Goal: Task Accomplishment & Management: Manage account settings

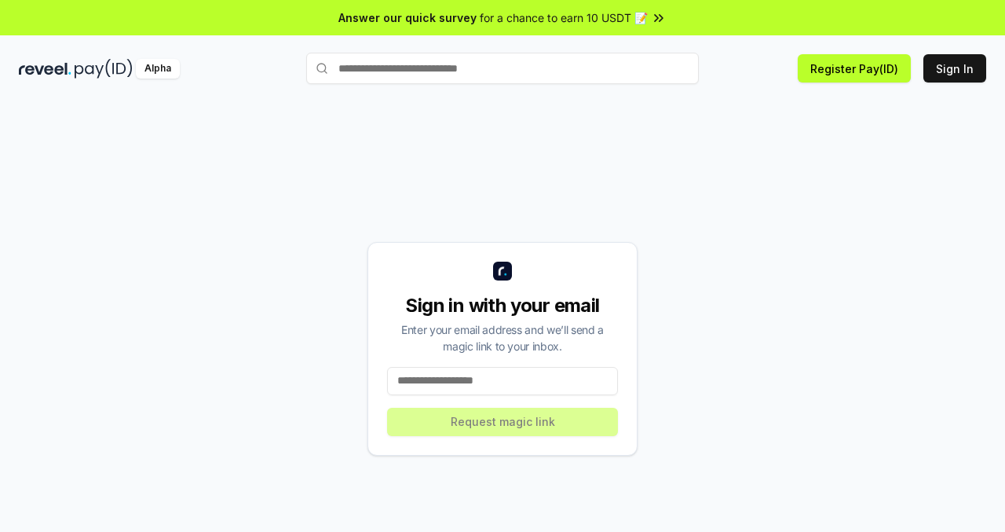
click at [521, 387] on input at bounding box center [502, 381] width 231 height 28
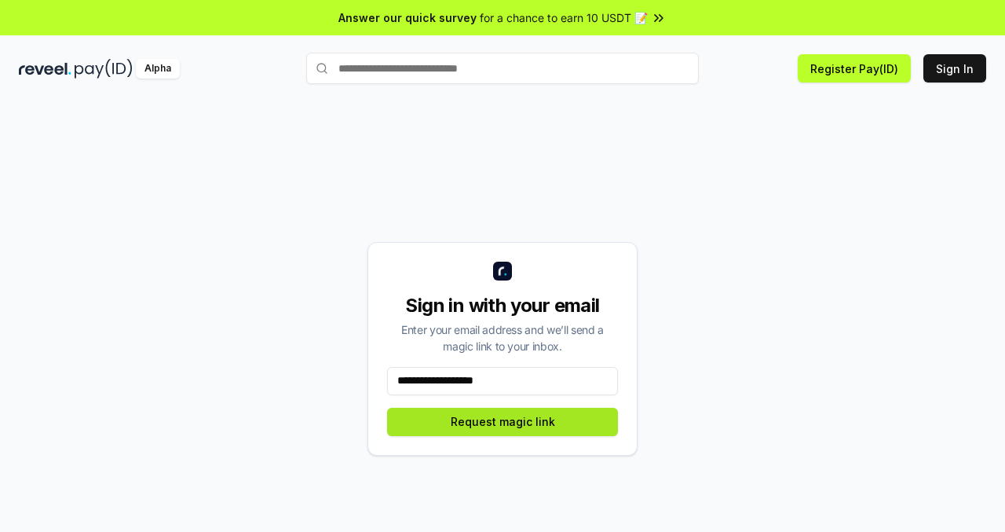
type input "**********"
click at [513, 428] on button "Request magic link" at bounding box center [502, 422] width 231 height 28
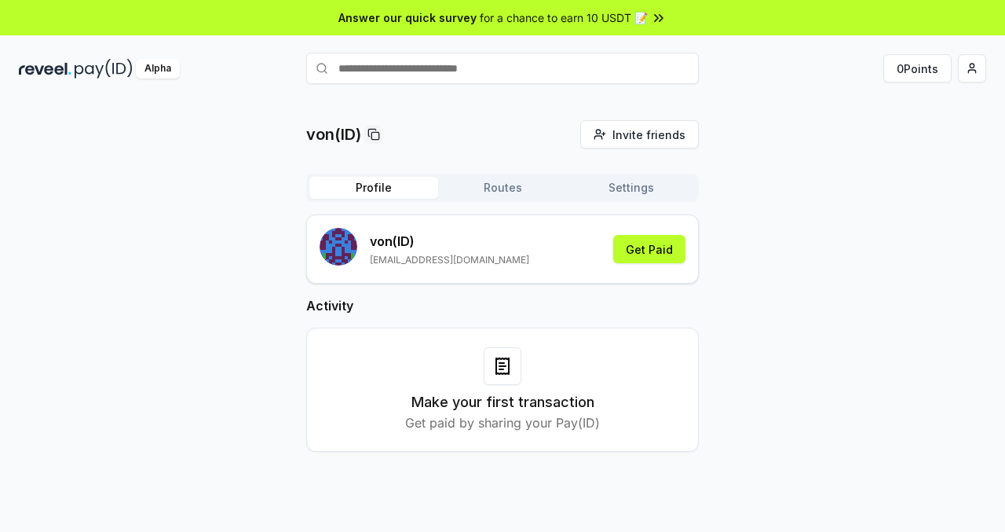
click at [556, 30] on div "Answer our quick survey for a chance to earn 10 USDT 📝" at bounding box center [502, 17] width 1005 height 35
click at [653, 246] on button "Get Paid" at bounding box center [649, 249] width 72 height 28
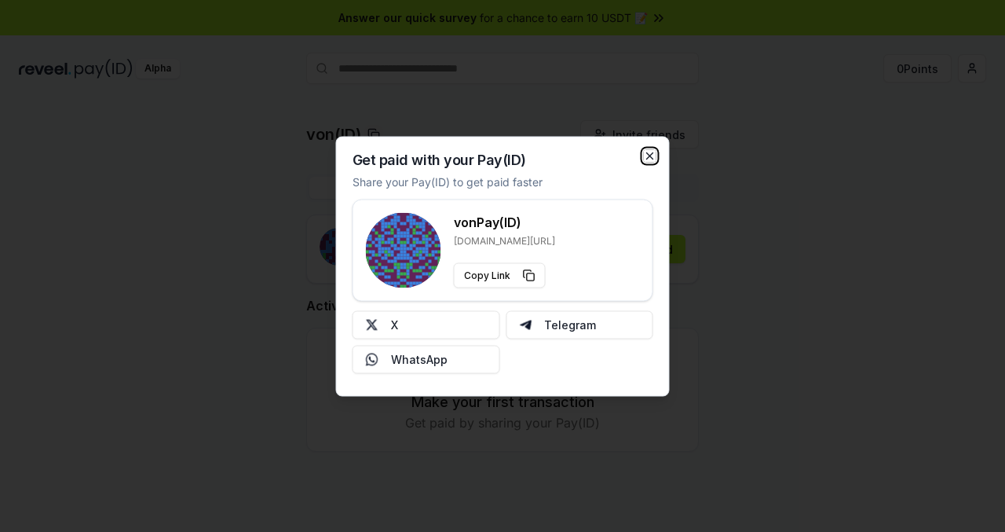
click at [649, 156] on icon "button" at bounding box center [650, 155] width 13 height 13
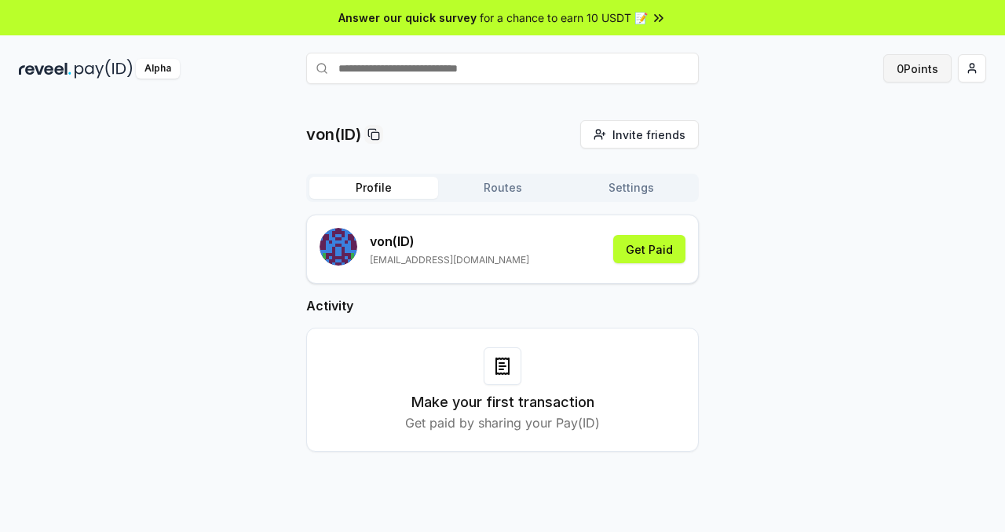
click at [902, 68] on button "0 Points" at bounding box center [917, 68] width 68 height 28
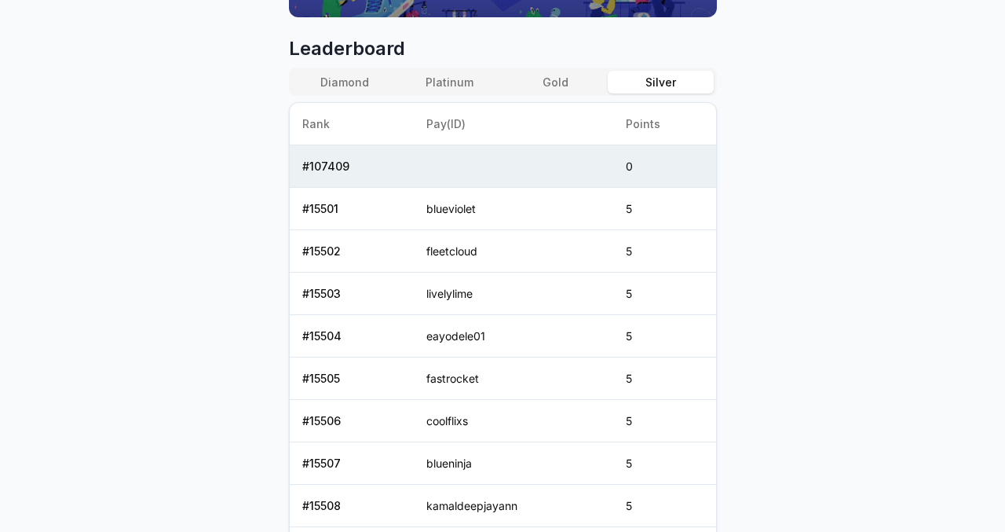
scroll to position [664, 0]
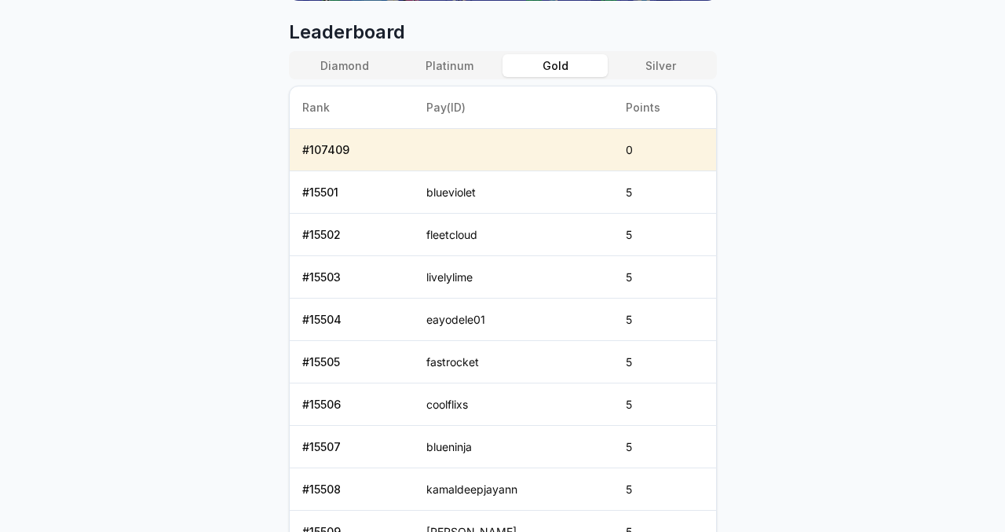
click at [561, 69] on button "Gold" at bounding box center [555, 65] width 105 height 23
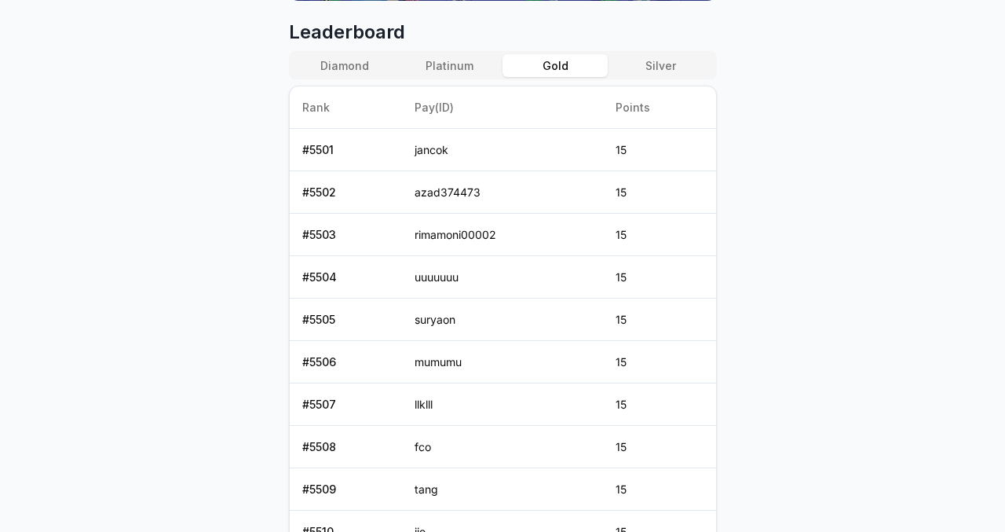
click at [464, 60] on button "Platinum" at bounding box center [449, 65] width 105 height 23
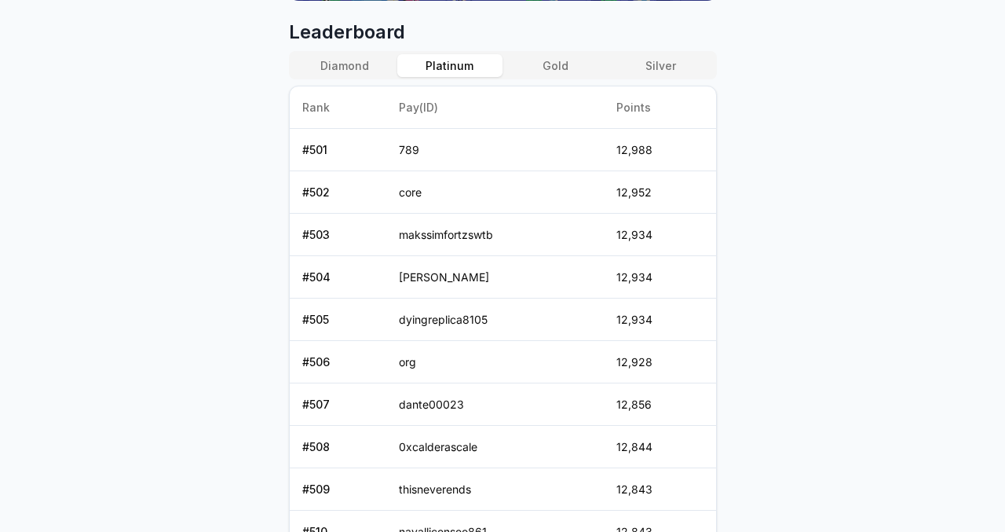
click at [341, 77] on div "Diamond Platinum Gold Silver" at bounding box center [503, 65] width 428 height 28
click at [342, 66] on button "Diamond" at bounding box center [344, 65] width 105 height 23
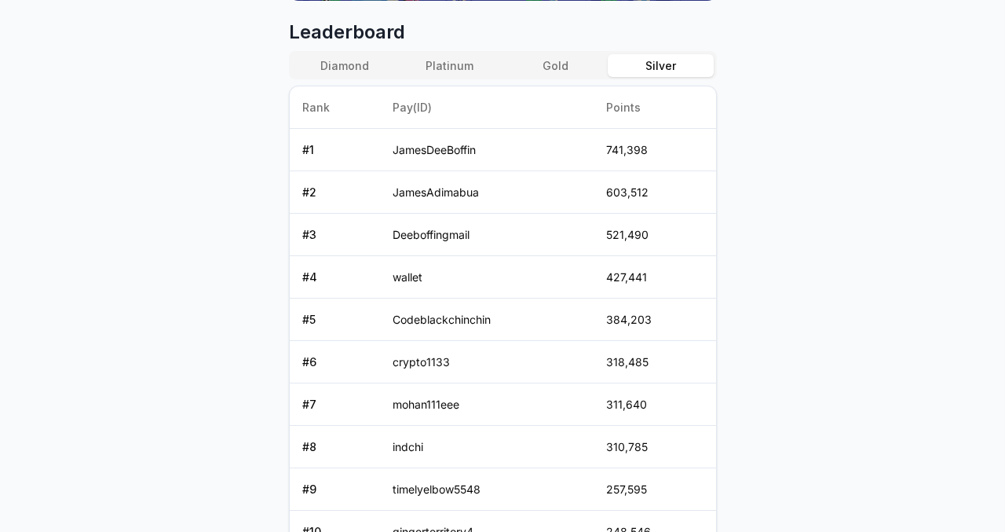
click at [645, 60] on button "Silver" at bounding box center [660, 65] width 105 height 23
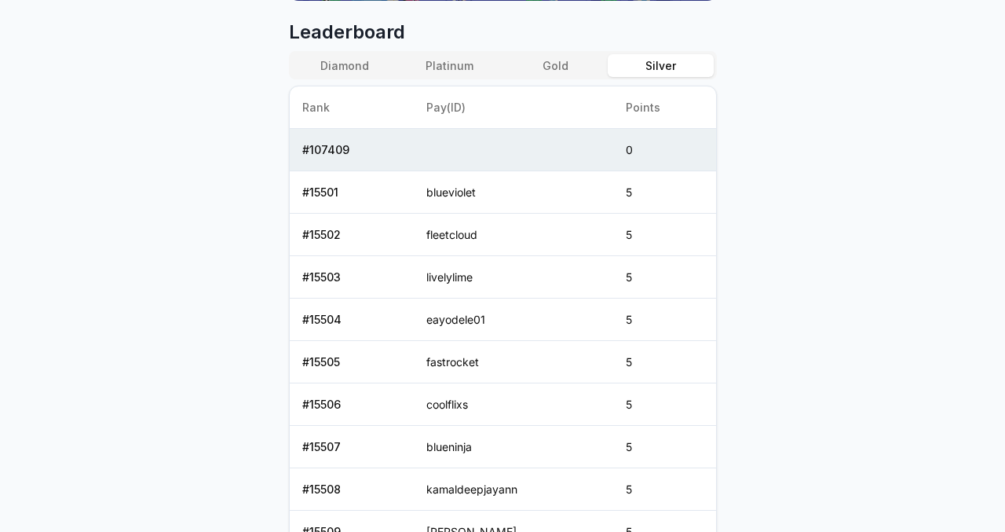
click at [594, 57] on button "Gold" at bounding box center [555, 65] width 105 height 23
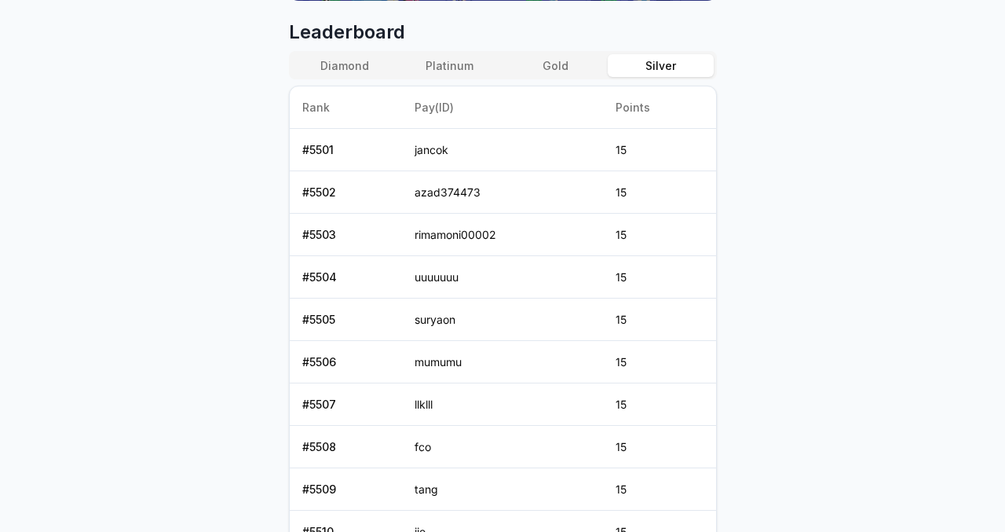
click at [660, 61] on button "Silver" at bounding box center [660, 65] width 105 height 23
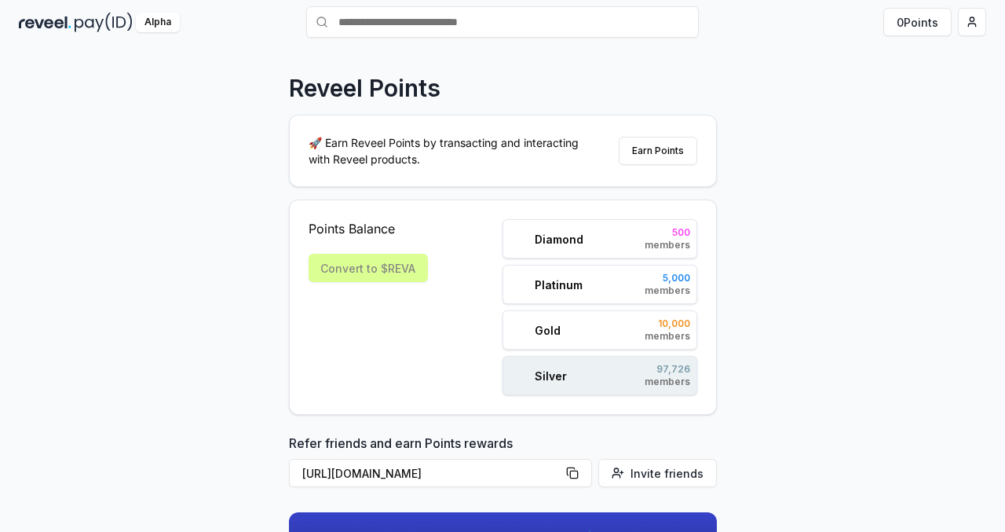
scroll to position [7, 0]
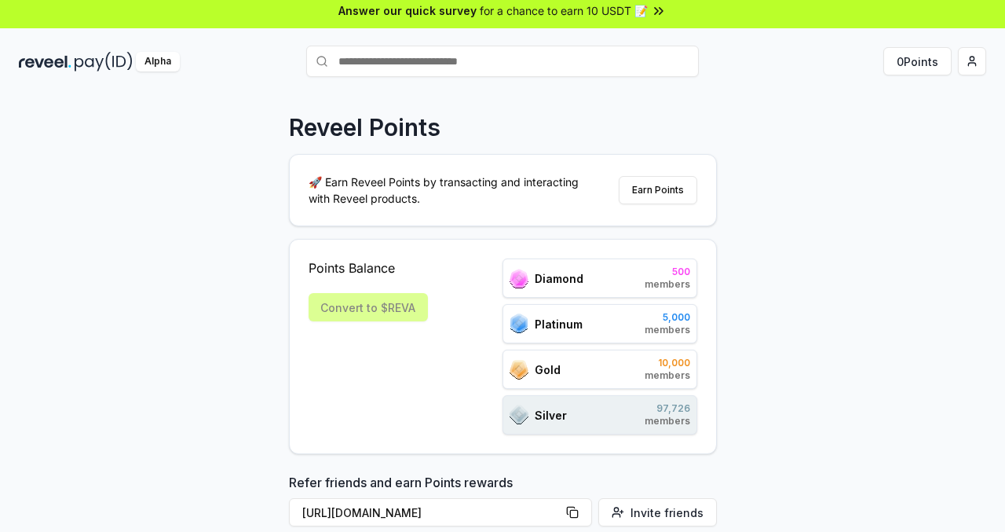
click at [623, 275] on div "Diamond 500 members" at bounding box center [600, 277] width 195 height 39
click at [651, 195] on button "Earn Points" at bounding box center [658, 190] width 79 height 28
